Goal: Transaction & Acquisition: Purchase product/service

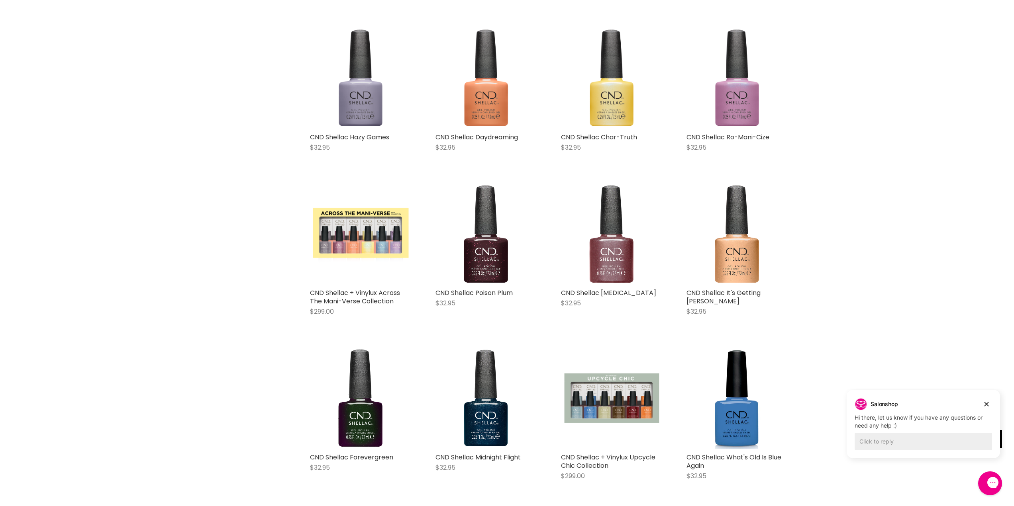
scroll to position [1474, 0]
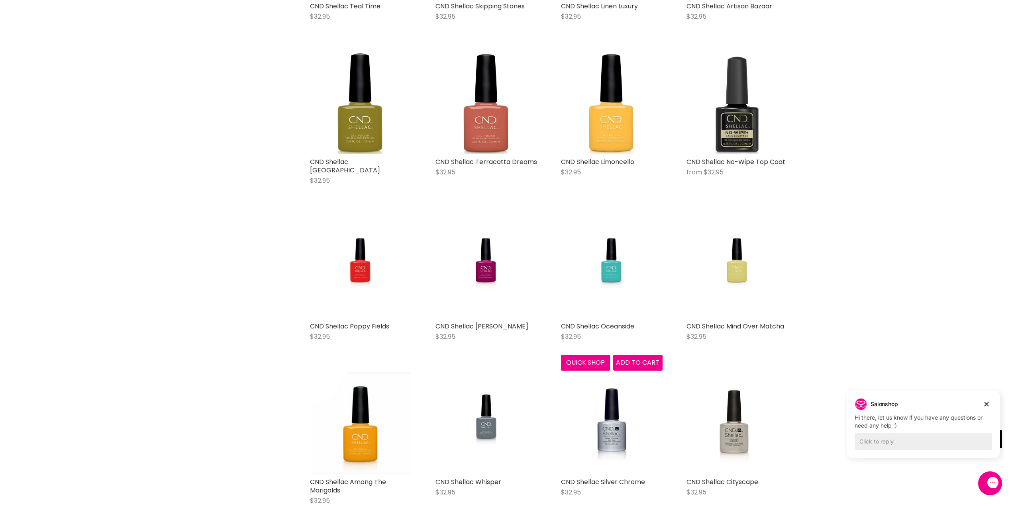
scroll to position [3784, 0]
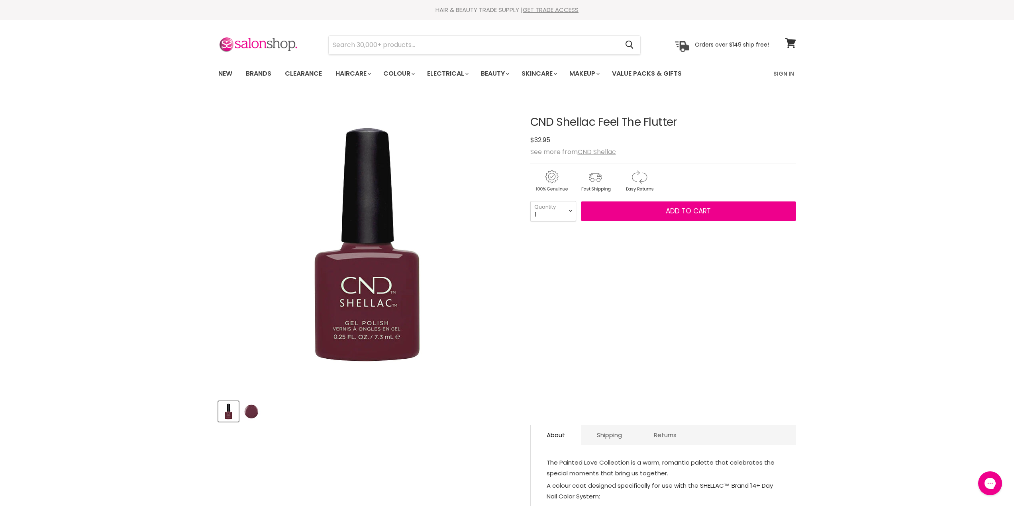
click at [256, 409] on img "Product thumbnails" at bounding box center [251, 411] width 19 height 19
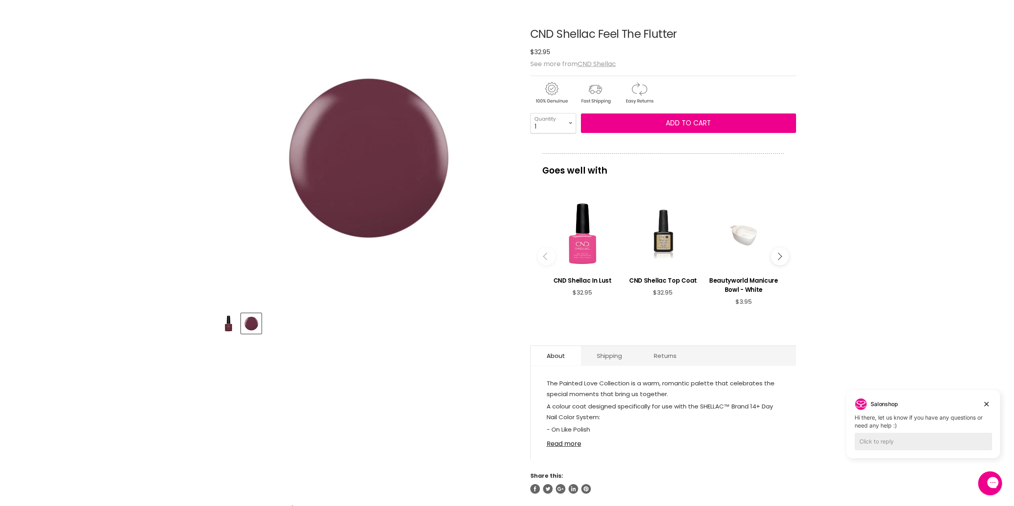
scroll to position [40, 0]
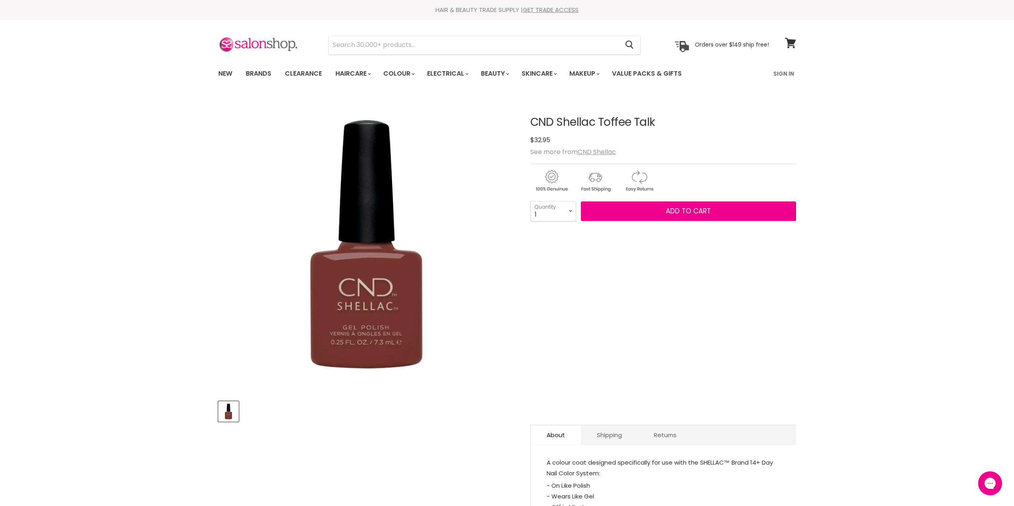
click at [359, 322] on img "CND Shellac Toffee Talk image. Click or Scroll to Zoom." at bounding box center [367, 245] width 298 height 298
